Goal: Information Seeking & Learning: Understand process/instructions

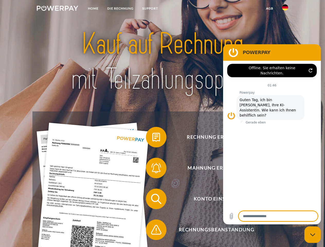
click at [57, 9] on img at bounding box center [57, 8] width 41 height 5
click at [285, 9] on img at bounding box center [285, 7] width 6 height 6
click at [269, 8] on link "agb" at bounding box center [270, 8] width 16 height 9
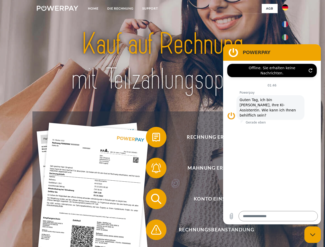
click at [152, 138] on span at bounding box center [149, 137] width 26 height 26
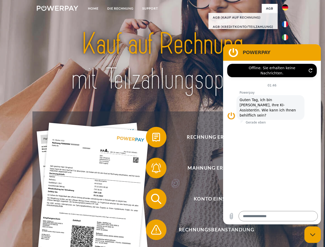
click at [152, 169] on span at bounding box center [149, 168] width 26 height 26
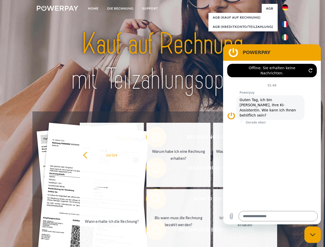
click at [152, 200] on link "Bis wann muss die Rechnung bezahlt werden?" at bounding box center [178, 221] width 64 height 64
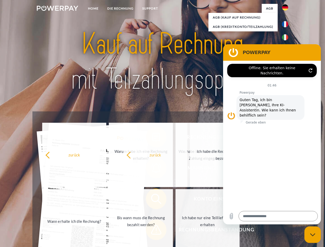
click at [152, 231] on span at bounding box center [149, 230] width 26 height 26
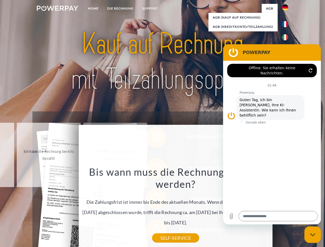
click at [313, 235] on icon "Messaging-Fenster schließen" at bounding box center [312, 234] width 5 height 3
type textarea "*"
